Goal: Information Seeking & Learning: Check status

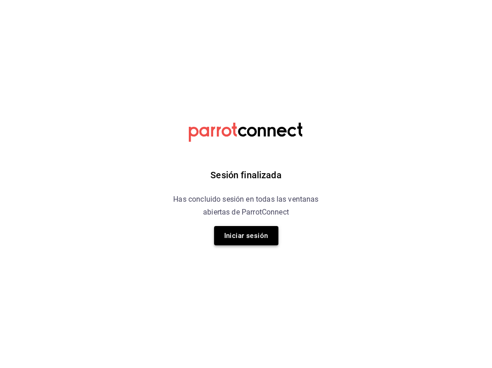
click at [245, 240] on button "Iniciar sesión" at bounding box center [246, 235] width 64 height 19
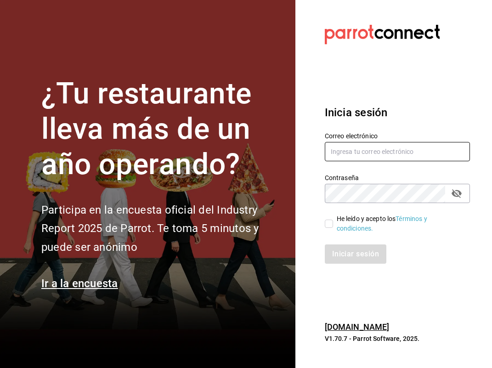
type input "[EMAIL_ADDRESS][DOMAIN_NAME]"
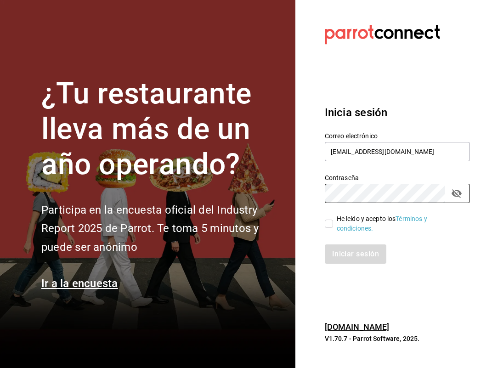
click at [327, 220] on input "He leído y acepto los Términos y condiciones." at bounding box center [328, 223] width 8 height 8
checkbox input "true"
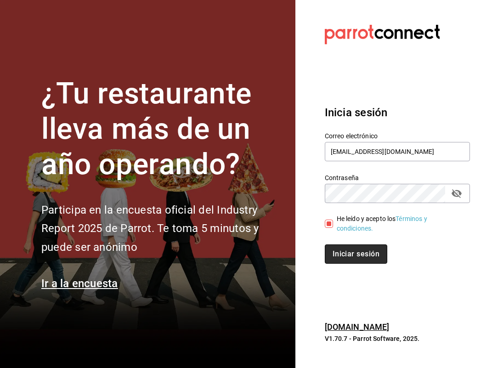
click at [359, 254] on button "Iniciar sesión" at bounding box center [355, 253] width 62 height 19
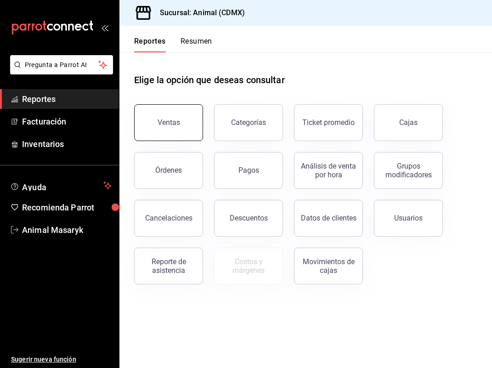
click at [166, 134] on button "Ventas" at bounding box center [168, 122] width 69 height 37
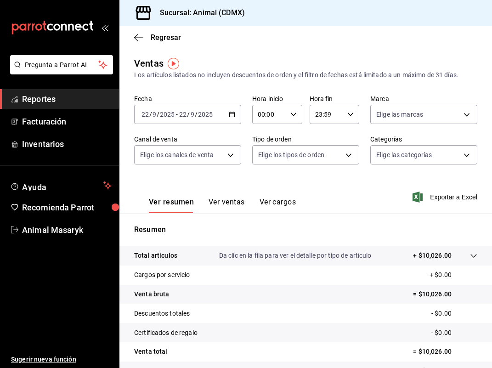
click at [232, 115] on icon "button" at bounding box center [232, 114] width 6 height 6
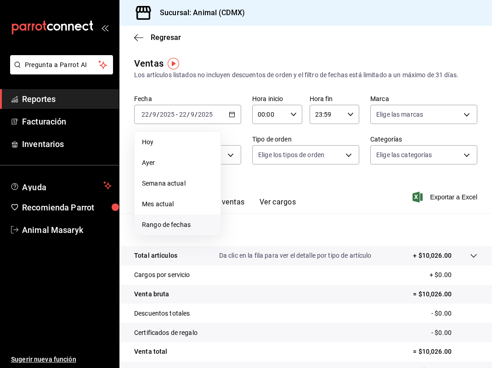
click at [177, 227] on span "Rango de fechas" at bounding box center [177, 225] width 71 height 10
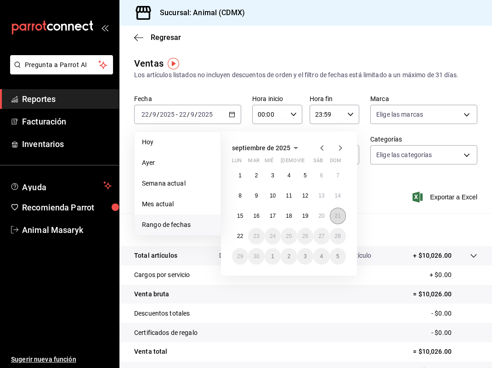
click at [337, 217] on abbr "21" at bounding box center [338, 215] width 6 height 6
click at [240, 235] on abbr "22" at bounding box center [240, 236] width 6 height 6
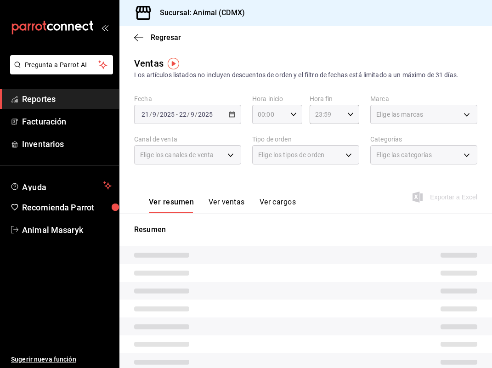
click at [289, 115] on div "00:00 Hora inicio" at bounding box center [277, 114] width 50 height 19
click at [267, 151] on span "05" at bounding box center [264, 147] width 11 height 7
type input "05:00"
click at [302, 91] on div at bounding box center [246, 184] width 492 height 368
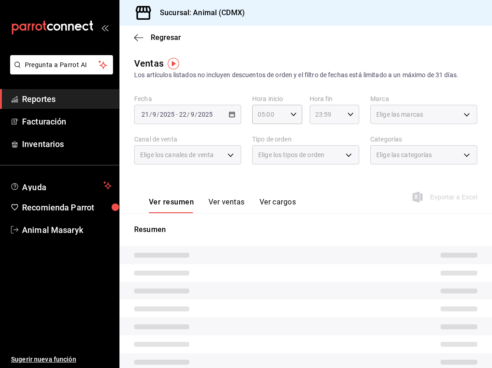
click at [352, 116] on icon "button" at bounding box center [350, 114] width 6 height 6
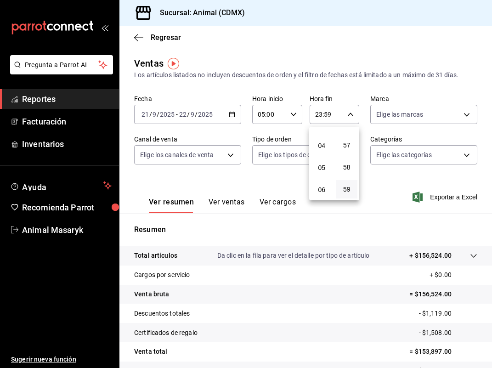
scroll to position [87, 0]
click at [325, 163] on span "05" at bounding box center [321, 160] width 11 height 7
click at [349, 119] on div at bounding box center [246, 184] width 492 height 368
click at [350, 117] on icon "button" at bounding box center [350, 114] width 6 height 6
click at [348, 140] on span "00" at bounding box center [346, 137] width 11 height 7
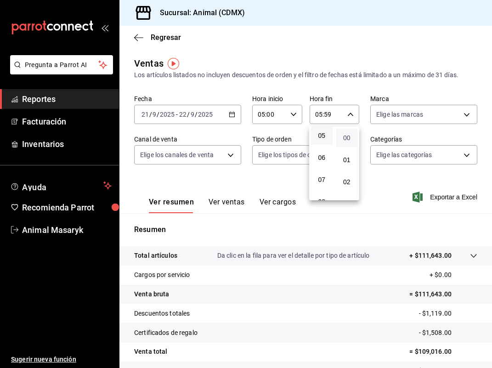
type input "05:00"
click at [388, 62] on div at bounding box center [246, 184] width 492 height 368
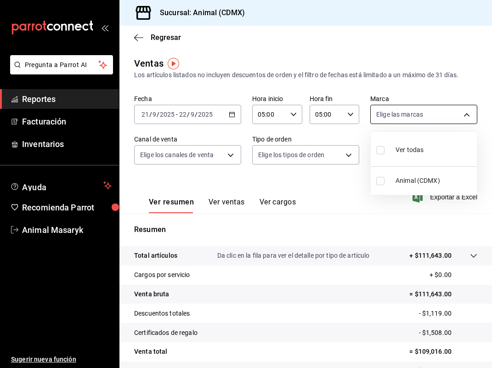
click at [397, 112] on body "Pregunta a Parrot AI Reportes Facturación Inventarios Ayuda Recomienda Parrot A…" at bounding box center [246, 184] width 492 height 368
click at [408, 153] on span "Ver todas" at bounding box center [409, 150] width 28 height 10
type input "cb0f6aec-1481-4e37-861c-bab9b3a65b14"
checkbox input "true"
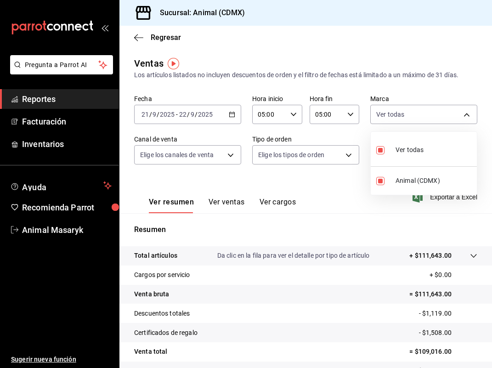
click at [236, 153] on div at bounding box center [246, 184] width 492 height 368
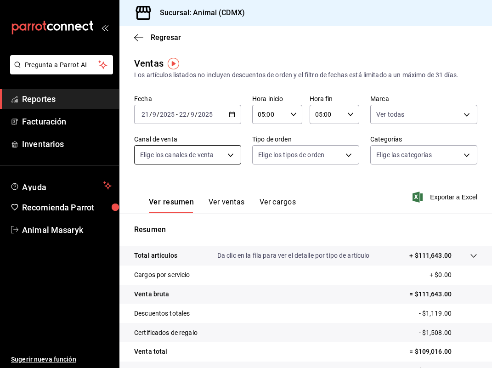
click at [231, 153] on body "Pregunta a Parrot AI Reportes Facturación Inventarios Ayuda Recomienda Parrot A…" at bounding box center [246, 184] width 492 height 368
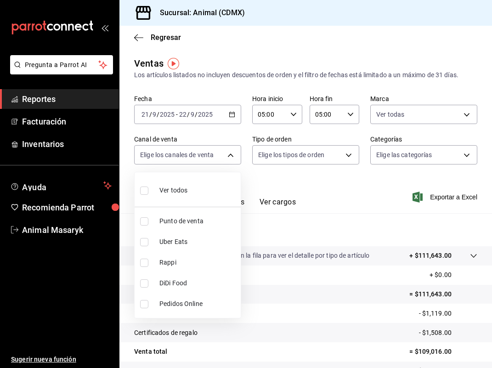
click at [213, 186] on li "Ver todos" at bounding box center [187, 189] width 106 height 27
type input "PARROT,UBER_EATS,RAPPI,DIDI_FOOD,ONLINE"
checkbox input "true"
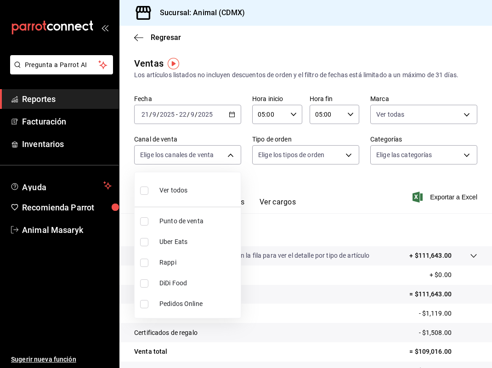
checkbox input "true"
click at [352, 156] on div at bounding box center [246, 184] width 492 height 368
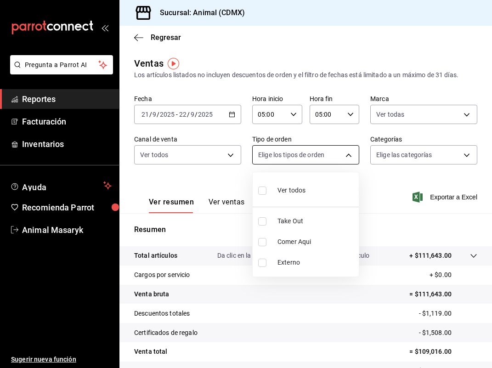
click at [347, 156] on body "Pregunta a Parrot AI Reportes Facturación Inventarios Ayuda Recomienda Parrot A…" at bounding box center [246, 184] width 492 height 368
click at [295, 192] on span "Ver todos" at bounding box center [291, 190] width 28 height 10
type input "ad44a823-99d3-4372-a913-4cf57f2a9ac0,b8ee5ff1-85c8-4a81-aa51-555e6c8ba0c6,EXTER…"
checkbox input "true"
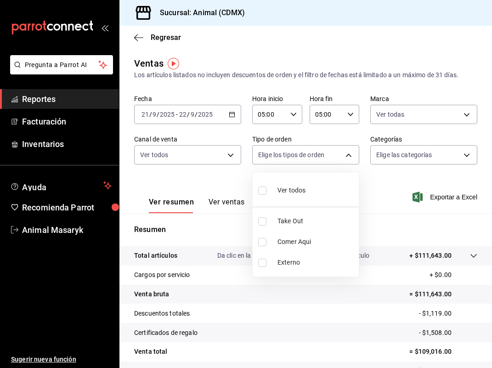
checkbox input "true"
click at [439, 153] on div at bounding box center [246, 184] width 492 height 368
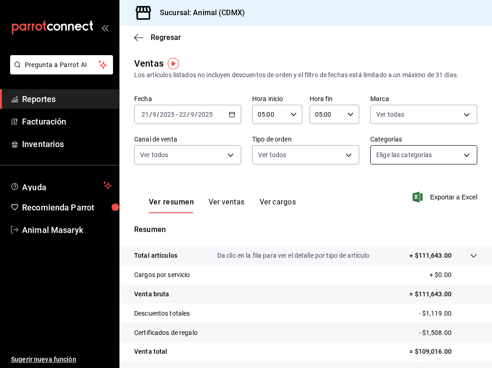
click at [460, 156] on body "Pregunta a Parrot AI Reportes Facturación Inventarios Ayuda Recomienda Parrot A…" at bounding box center [246, 184] width 492 height 368
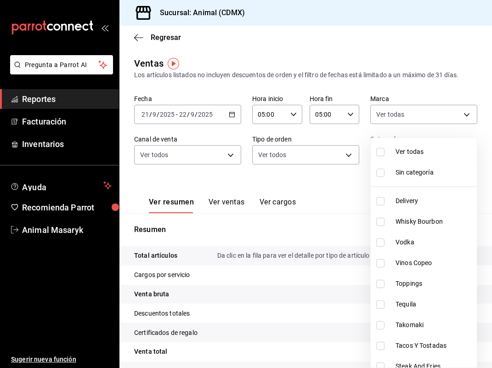
click at [429, 150] on span "Ver todas" at bounding box center [434, 152] width 78 height 10
type input "281688af-6220-48ae-86b9-ca5e6f63eb3e,2ffeebaa-176c-4024-95f8-553ffecca8da,37769…"
checkbox input "true"
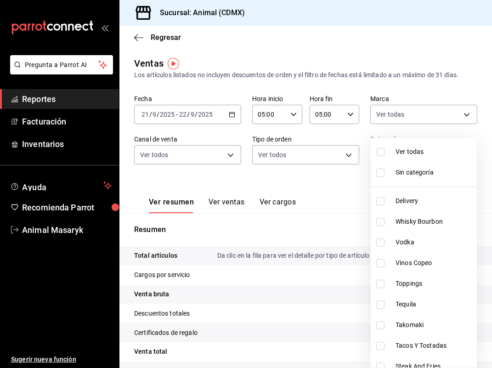
checkbox input "true"
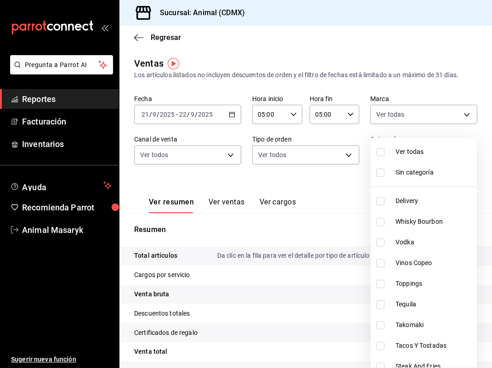
checkbox input "true"
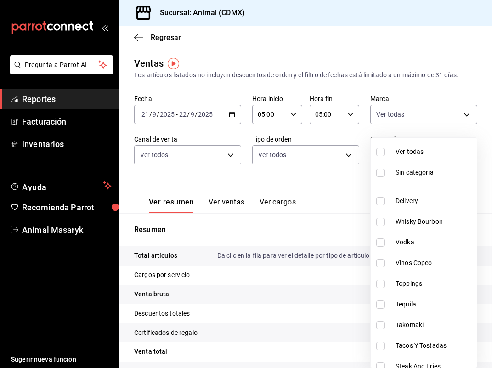
checkbox input "true"
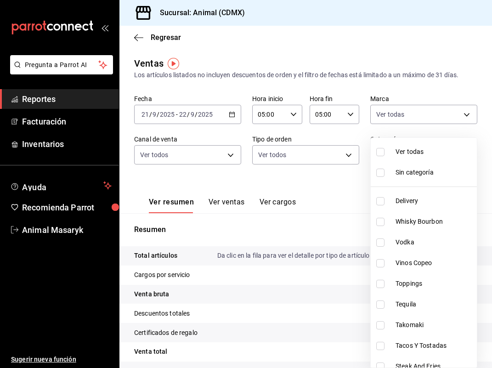
checkbox input "true"
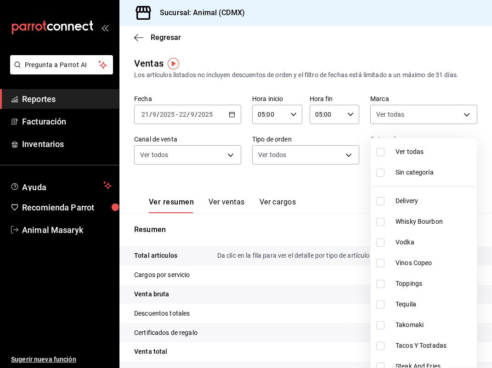
checkbox input "true"
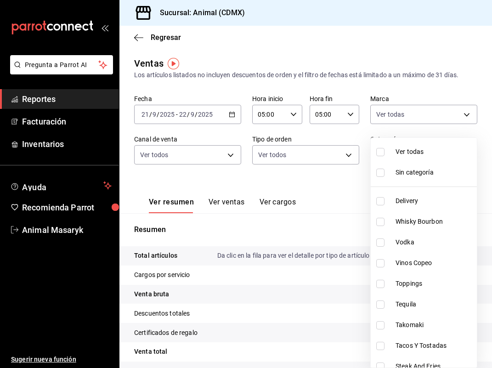
checkbox input "true"
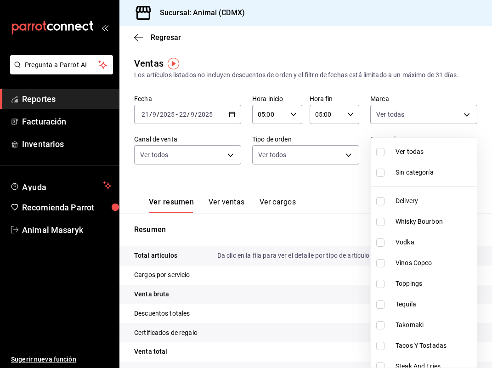
checkbox input "true"
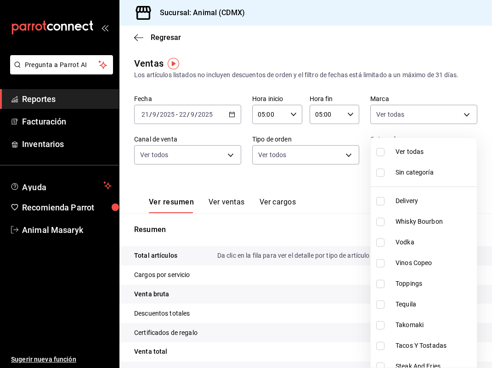
checkbox input "true"
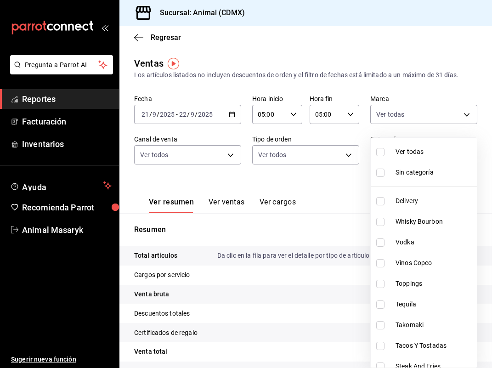
checkbox input "true"
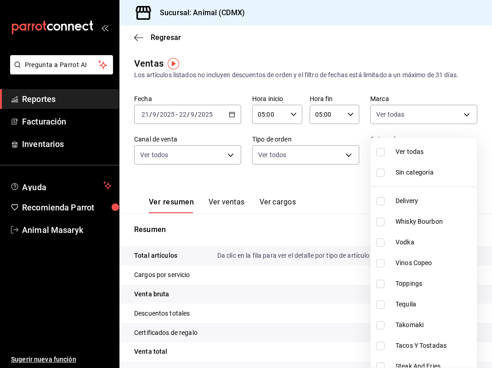
checkbox input "true"
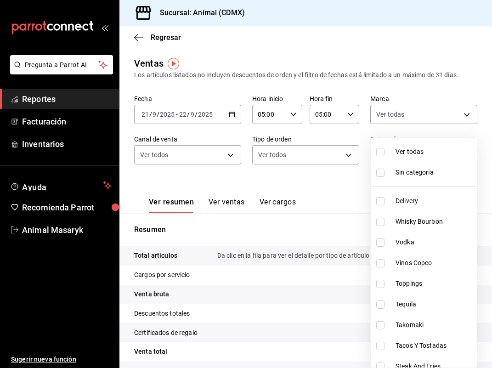
checkbox input "true"
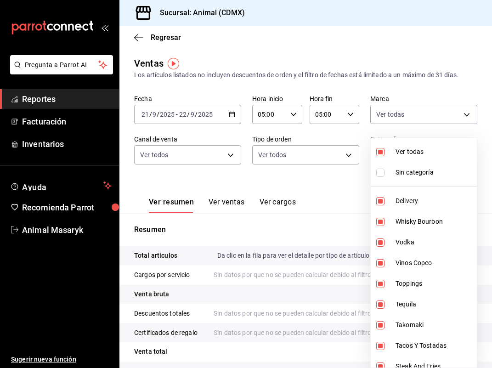
click at [294, 186] on div at bounding box center [246, 184] width 492 height 368
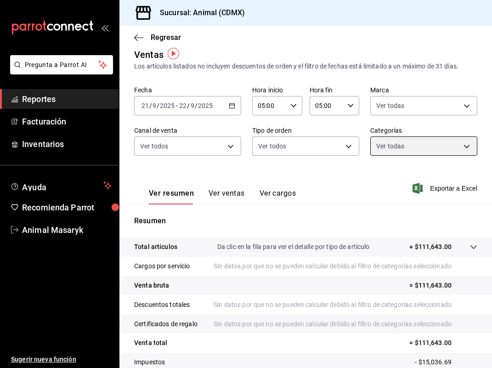
scroll to position [11, 0]
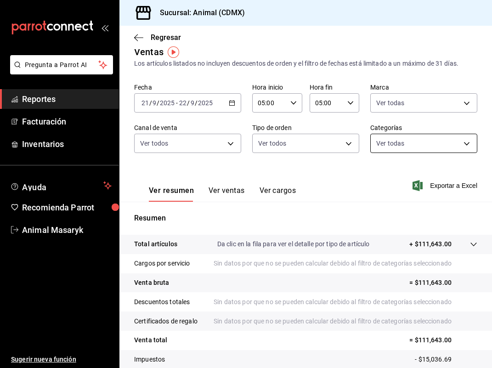
click at [454, 143] on body "Pregunta a Parrot AI Reportes Facturación Inventarios Ayuda Recomienda Parrot A…" at bounding box center [246, 184] width 492 height 368
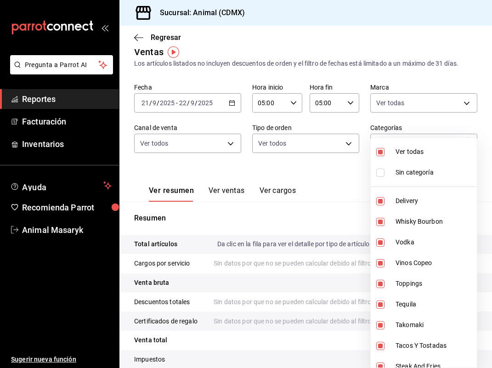
click at [413, 149] on span "Ver todas" at bounding box center [434, 152] width 78 height 10
checkbox input "false"
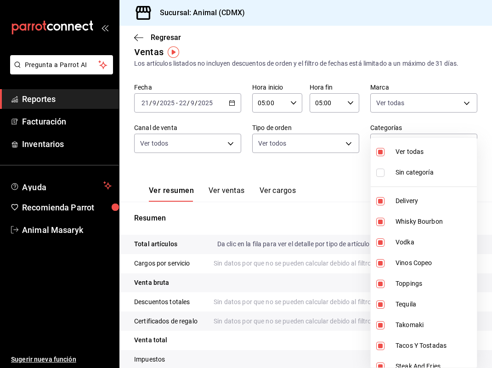
checkbox input "false"
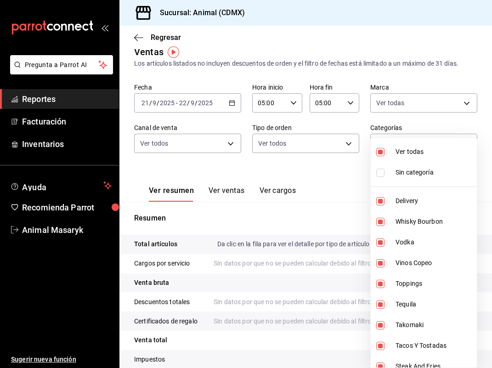
checkbox input "false"
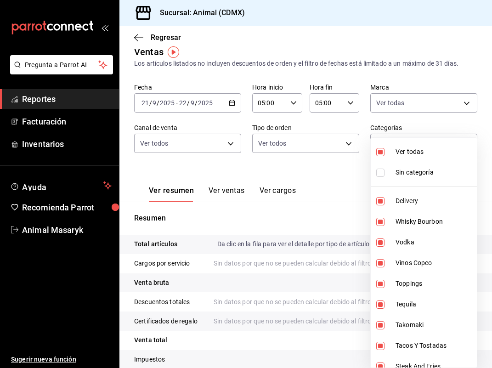
checkbox input "false"
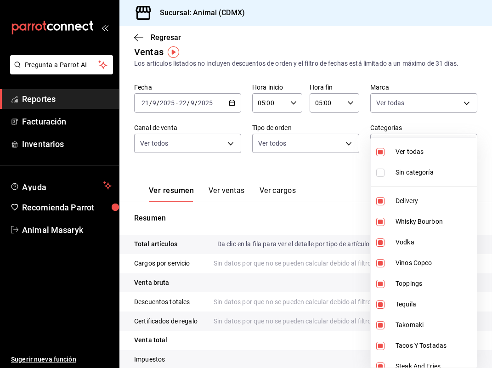
checkbox input "false"
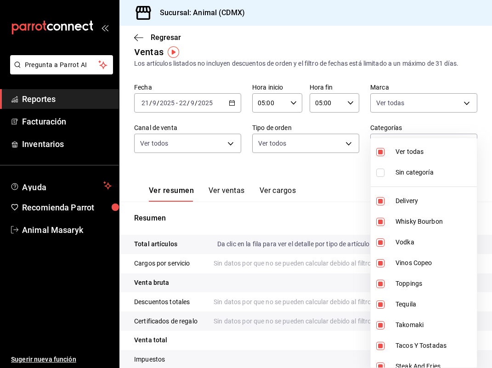
checkbox input "false"
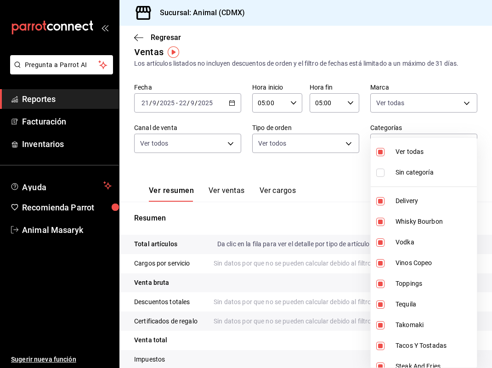
checkbox input "false"
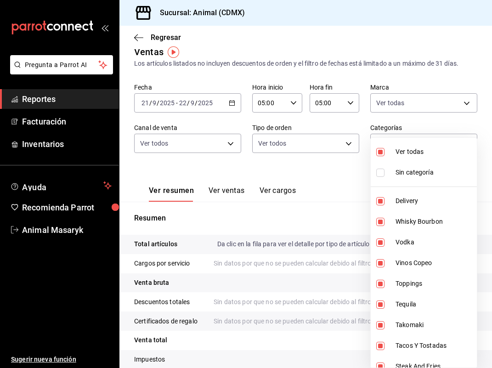
checkbox input "false"
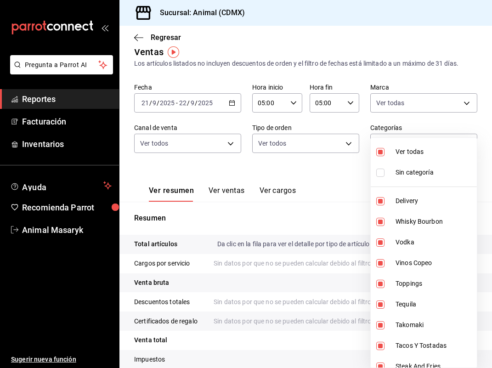
checkbox input "false"
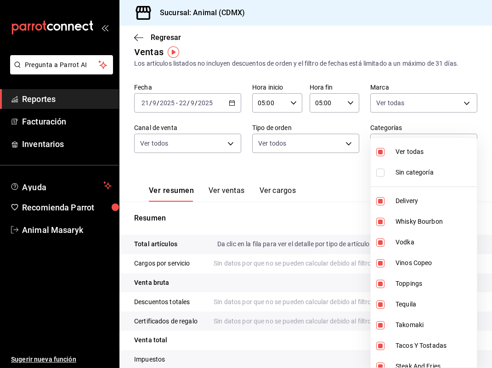
checkbox input "false"
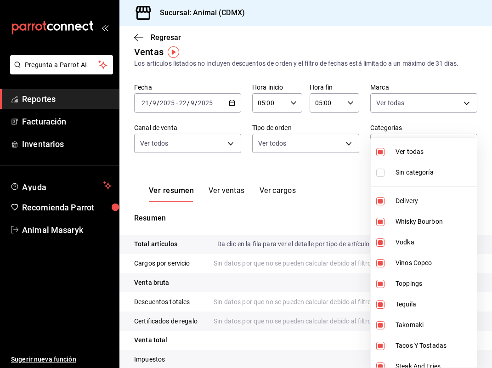
checkbox input "false"
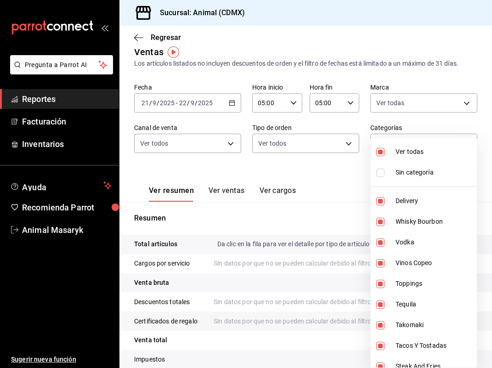
checkbox input "false"
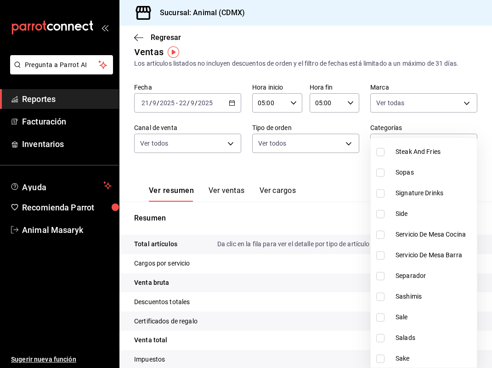
scroll to position [226, 0]
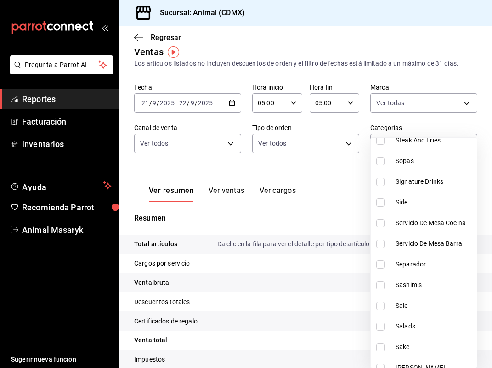
click at [428, 183] on span "Signature Drinks" at bounding box center [434, 182] width 78 height 10
type input "5c100383-0995-4928-ac5d-10ee9c0e08e5"
checkbox input "true"
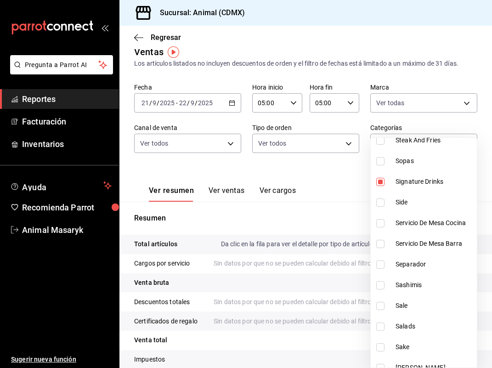
click at [333, 187] on div at bounding box center [246, 184] width 492 height 368
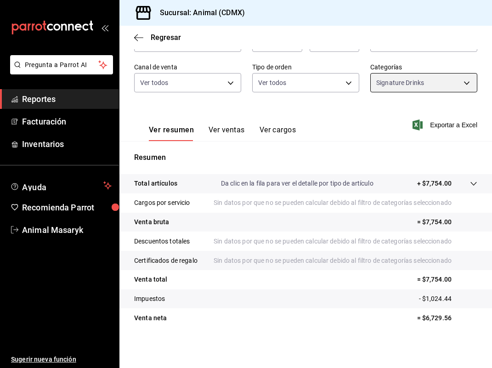
scroll to position [72, 0]
